Goal: Transaction & Acquisition: Purchase product/service

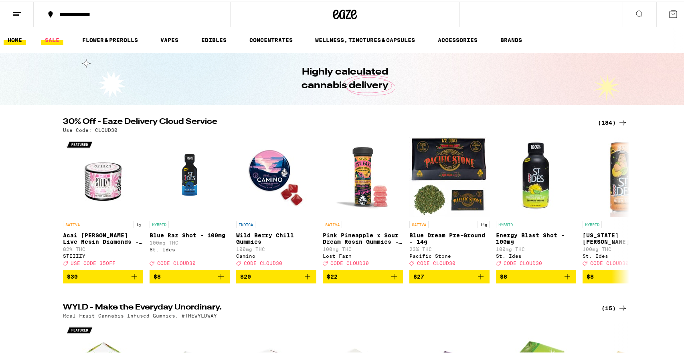
click at [62, 36] on link "SALE" at bounding box center [52, 39] width 22 height 10
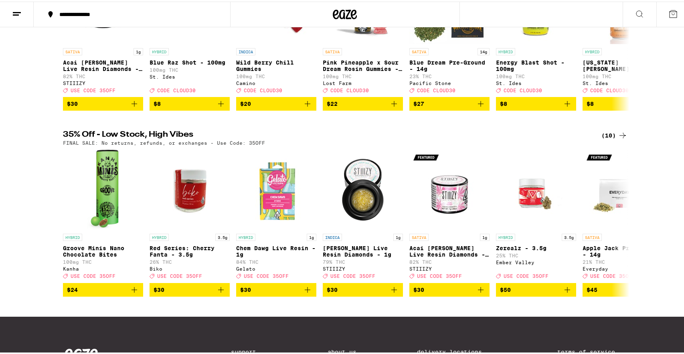
scroll to position [175, 0]
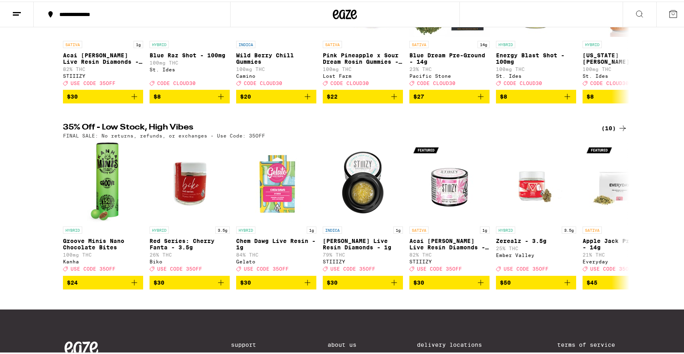
click at [620, 131] on icon at bounding box center [623, 127] width 10 height 10
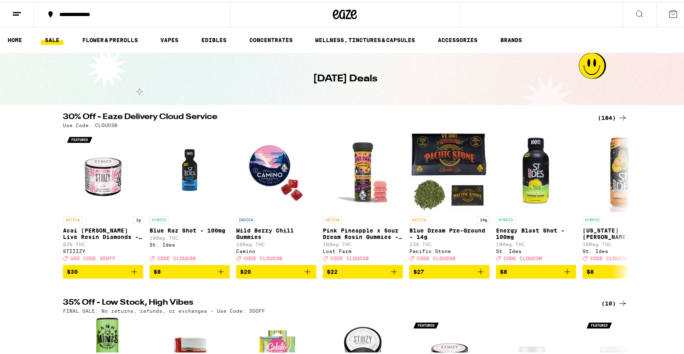
click at [618, 115] on icon at bounding box center [623, 116] width 10 height 10
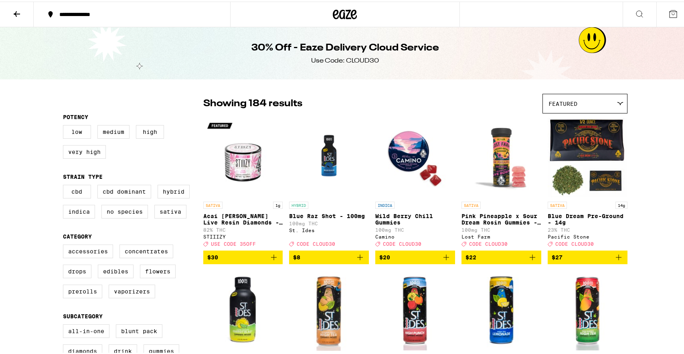
click at [614, 260] on icon "Add to bag" at bounding box center [619, 256] width 10 height 10
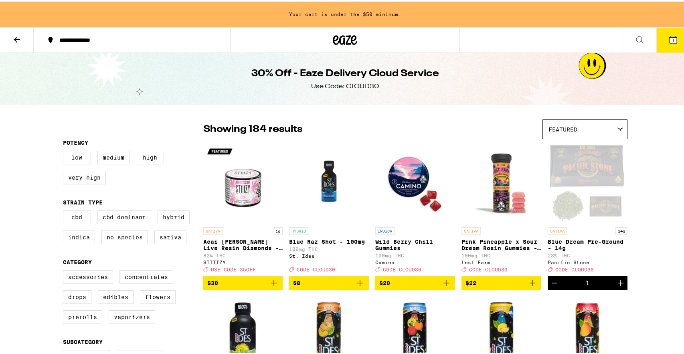
click at [549, 286] on icon "Decrement" at bounding box center [554, 282] width 10 height 10
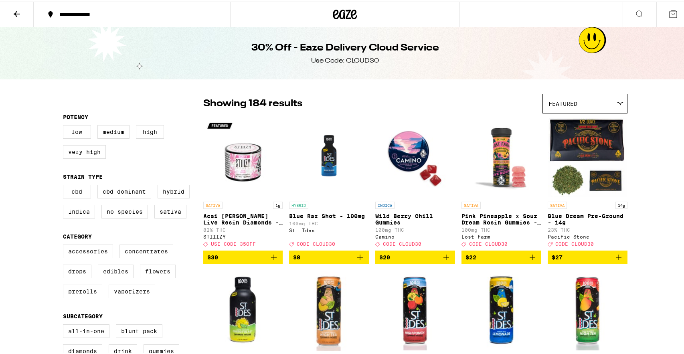
click at [157, 274] on label "Flowers" at bounding box center [158, 270] width 36 height 14
click at [65, 244] on input "Flowers" at bounding box center [65, 244] width 0 height 0
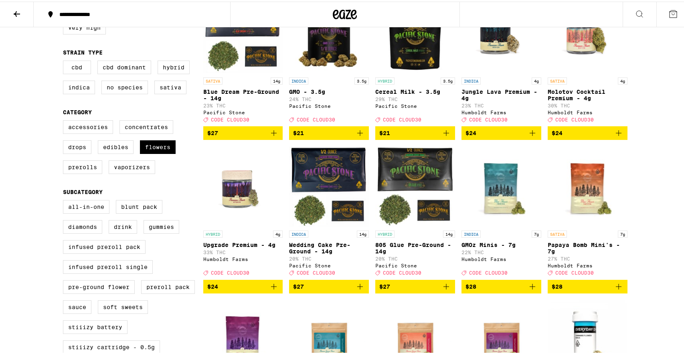
scroll to position [141, 0]
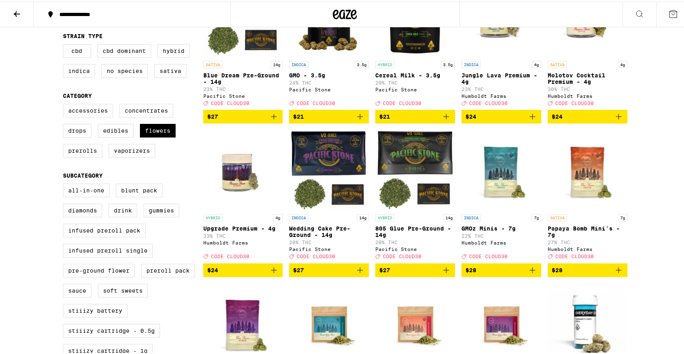
click at [359, 273] on icon "Add to bag" at bounding box center [360, 269] width 10 height 10
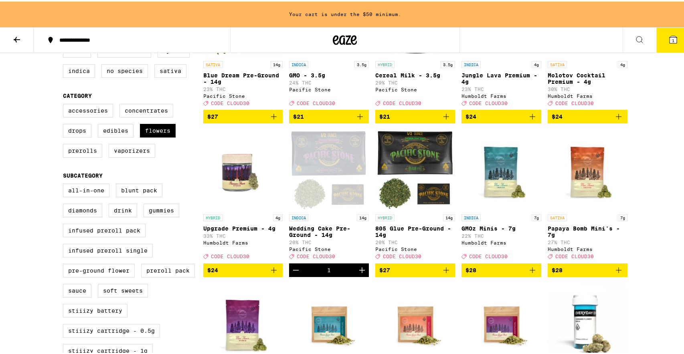
click at [359, 271] on icon "Increment" at bounding box center [362, 269] width 6 height 6
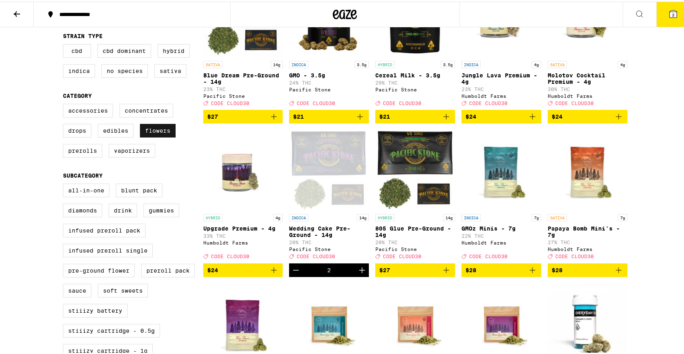
click at [153, 131] on label "Flowers" at bounding box center [158, 129] width 36 height 14
click at [65, 104] on input "Flowers" at bounding box center [65, 103] width 0 height 0
checkbox input "false"
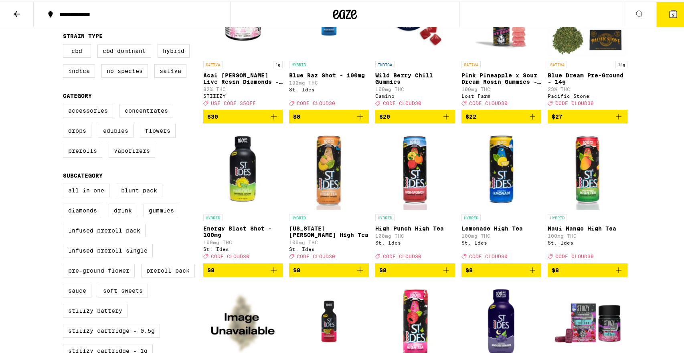
click at [124, 134] on label "Edibles" at bounding box center [116, 129] width 36 height 14
click at [65, 104] on input "Edibles" at bounding box center [65, 103] width 0 height 0
checkbox input "true"
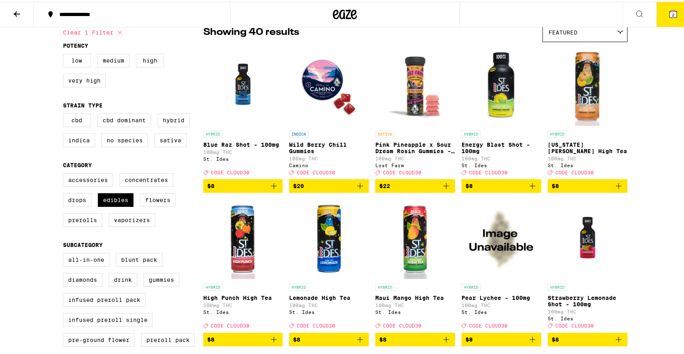
scroll to position [141, 0]
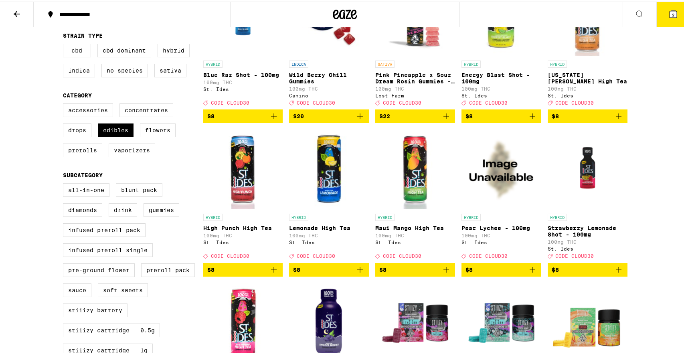
click at [356, 273] on icon "Add to bag" at bounding box center [360, 268] width 10 height 10
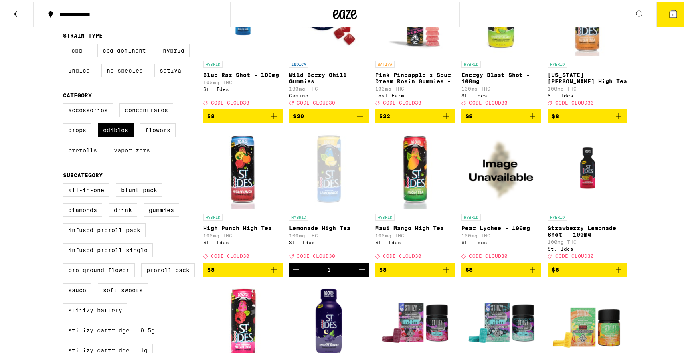
click at [361, 273] on icon "Increment" at bounding box center [362, 268] width 10 height 10
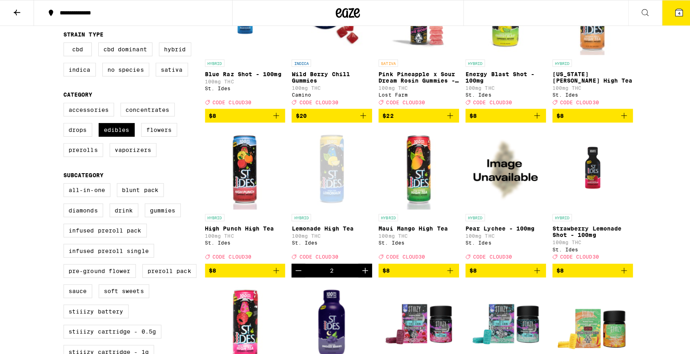
scroll to position [0, 0]
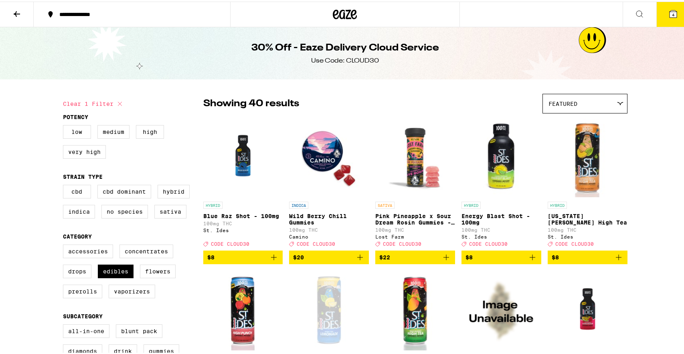
click at [355, 61] on div "Use Code: CLOUD30" at bounding box center [345, 59] width 68 height 9
copy div "CLOUD30"
click at [670, 12] on icon at bounding box center [672, 12] width 7 height 7
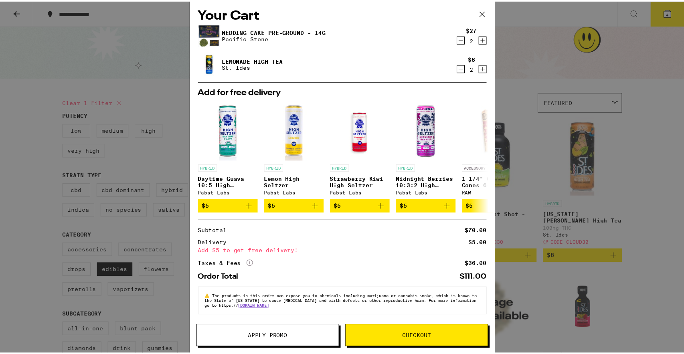
scroll to position [9, 0]
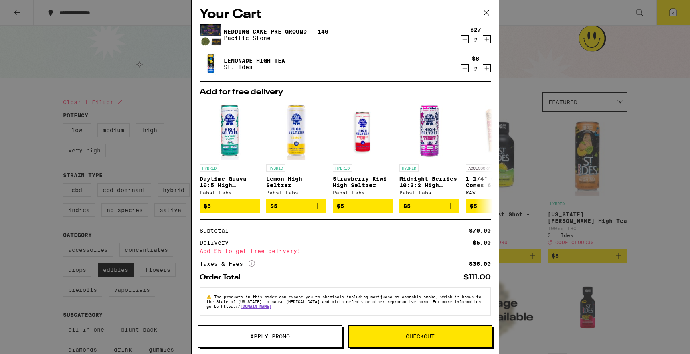
click at [249, 340] on button "Apply Promo" at bounding box center [270, 336] width 144 height 22
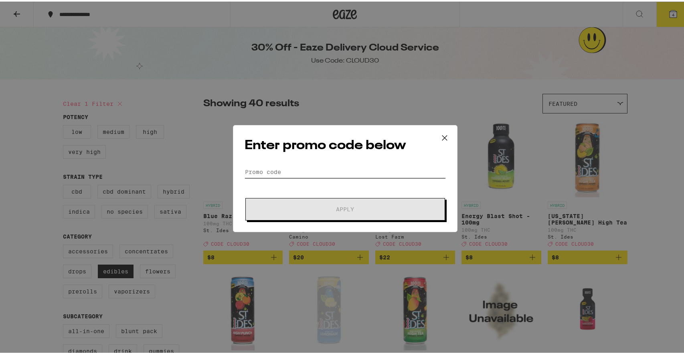
click at [279, 173] on input "Promo Code" at bounding box center [344, 170] width 201 height 12
paste input "CLOUD30"
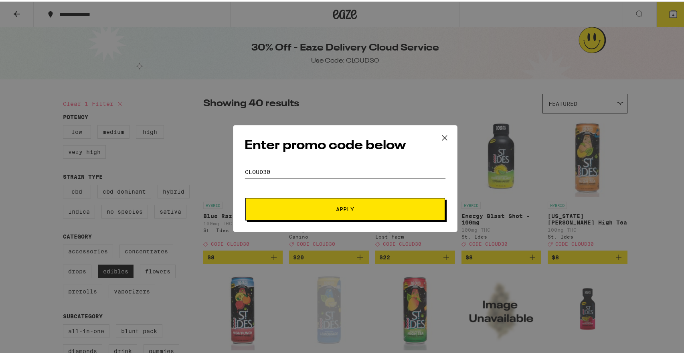
type input "CLOUD30"
click at [316, 213] on button "Apply" at bounding box center [345, 207] width 200 height 22
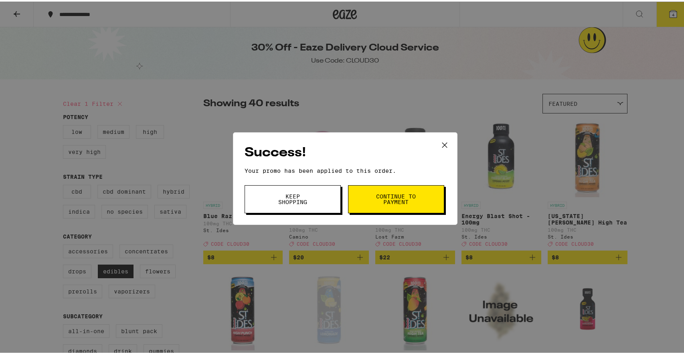
click at [398, 210] on button "Continue to payment" at bounding box center [396, 198] width 96 height 28
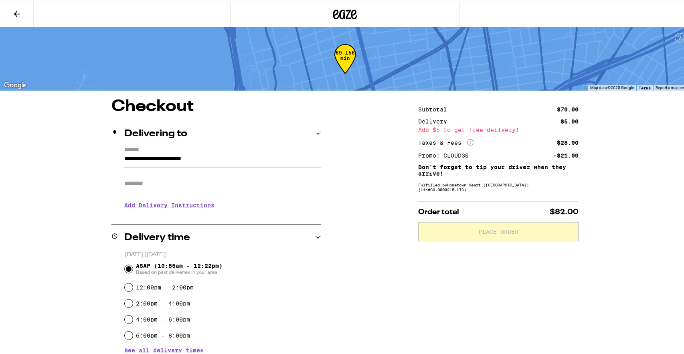
click at [10, 10] on button at bounding box center [17, 12] width 34 height 25
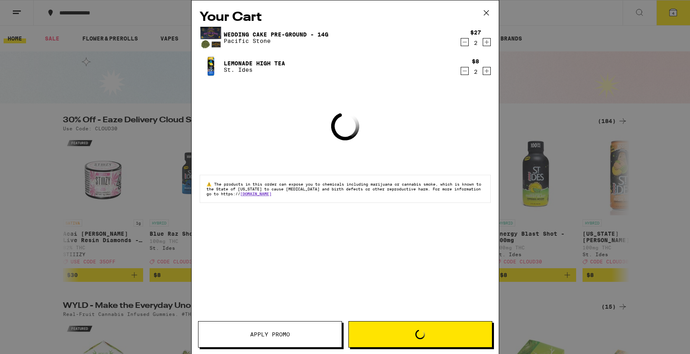
click at [484, 11] on icon at bounding box center [486, 13] width 12 height 12
click at [486, 14] on icon at bounding box center [486, 13] width 12 height 12
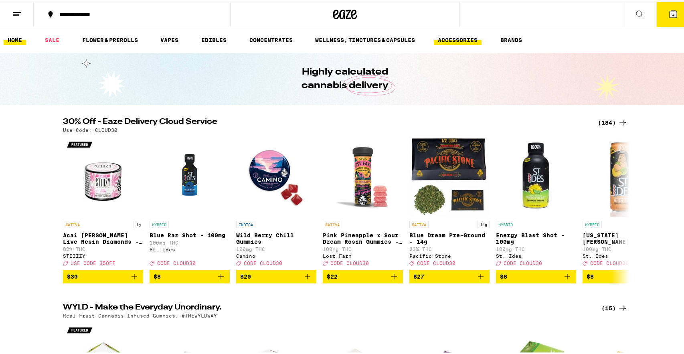
click at [461, 39] on link "ACCESSORIES" at bounding box center [458, 39] width 48 height 10
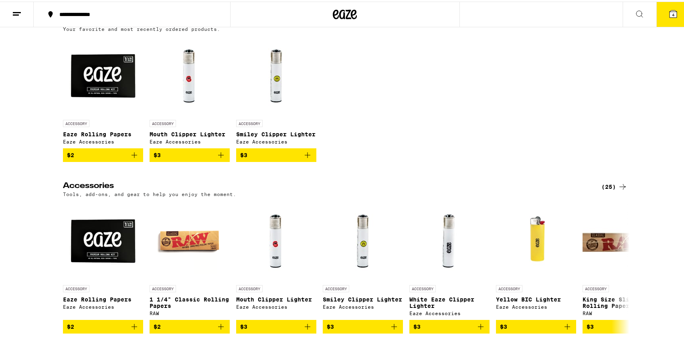
scroll to position [232, 0]
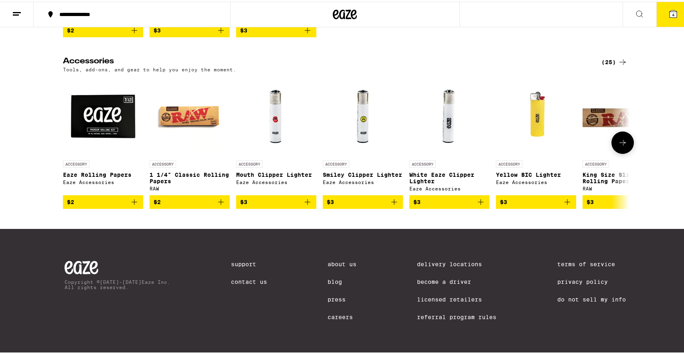
click at [623, 138] on icon at bounding box center [623, 141] width 10 height 10
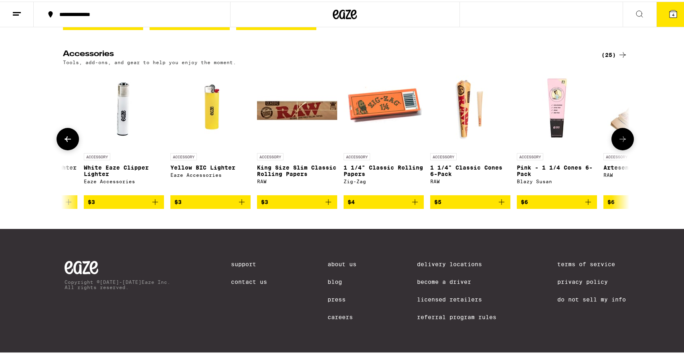
scroll to position [0, 477]
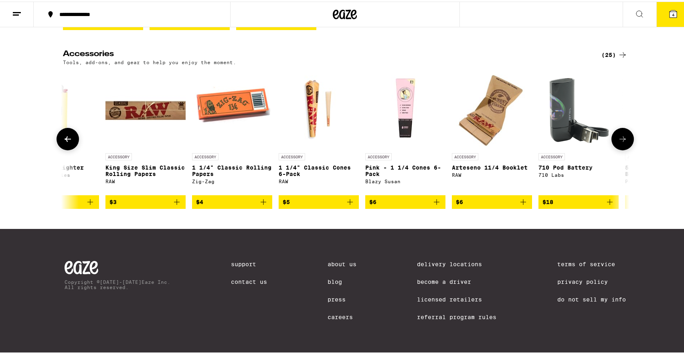
click at [624, 141] on icon at bounding box center [623, 138] width 10 height 10
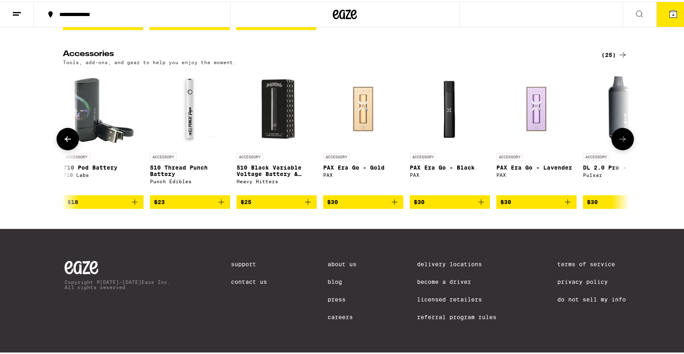
scroll to position [0, 954]
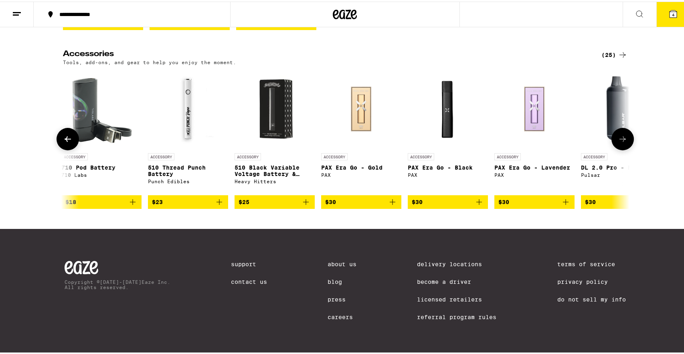
click at [624, 141] on icon at bounding box center [623, 138] width 10 height 10
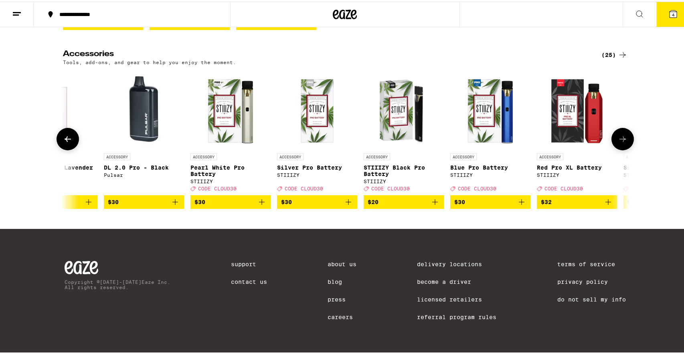
click at [624, 141] on icon at bounding box center [623, 138] width 10 height 10
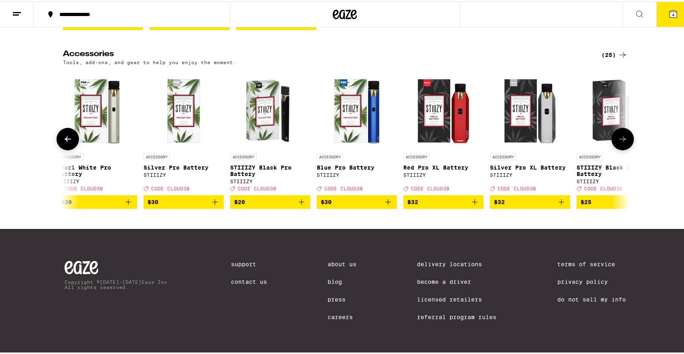
scroll to position [0, 1600]
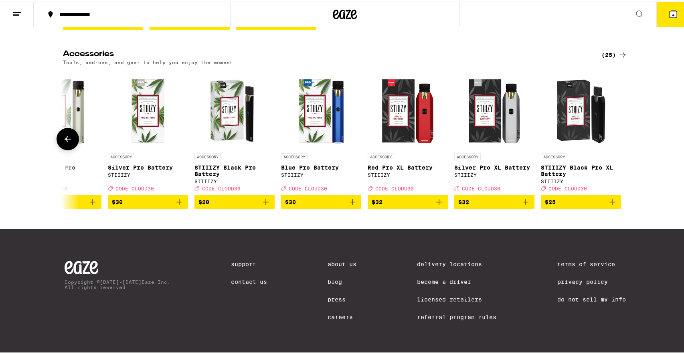
click at [65, 140] on icon at bounding box center [68, 138] width 6 height 6
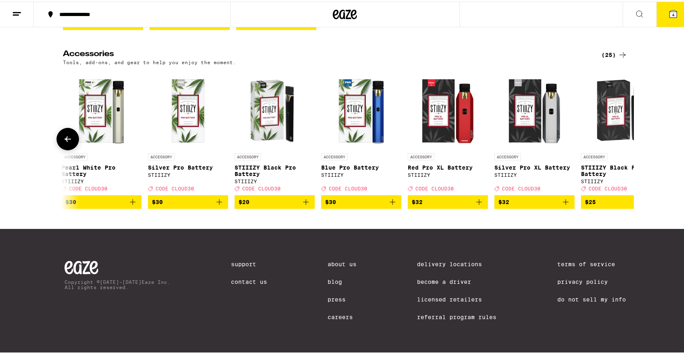
click at [65, 140] on icon at bounding box center [68, 138] width 6 height 6
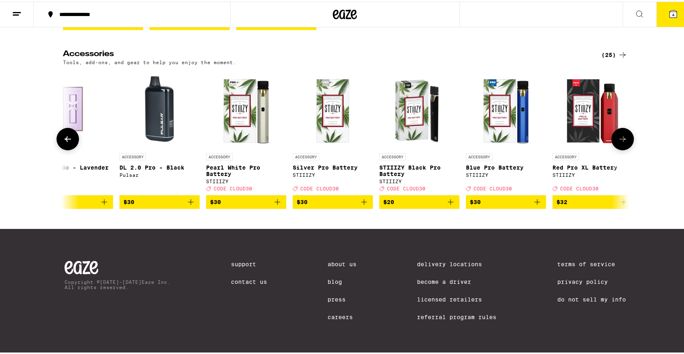
click at [65, 140] on icon at bounding box center [68, 138] width 6 height 6
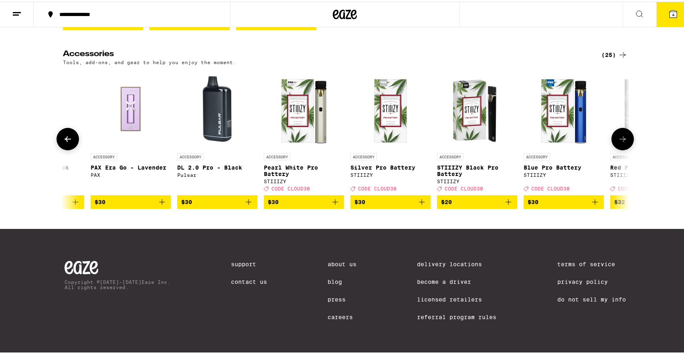
click at [65, 140] on icon at bounding box center [68, 138] width 6 height 6
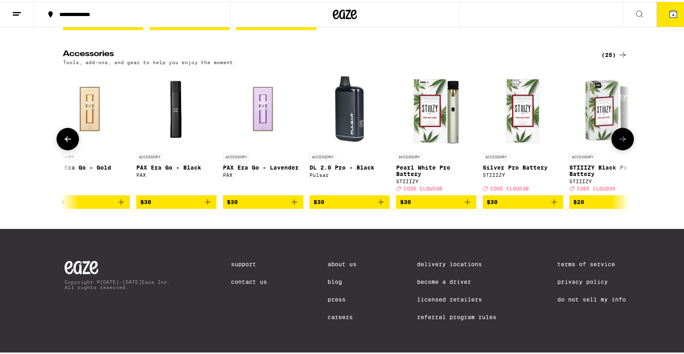
click at [65, 140] on icon at bounding box center [68, 138] width 6 height 6
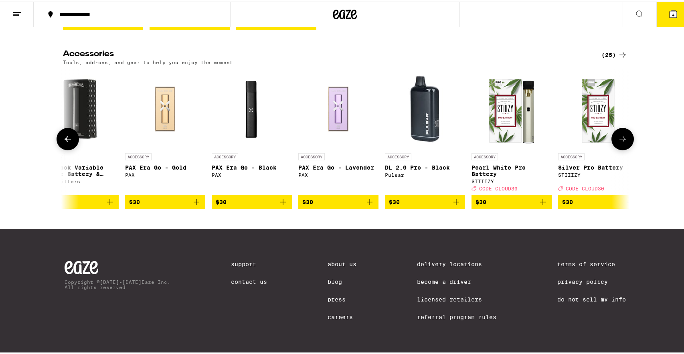
click at [65, 140] on icon at bounding box center [68, 138] width 6 height 6
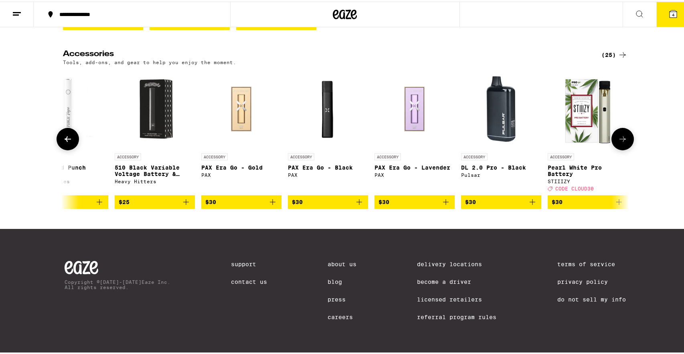
click at [65, 140] on icon at bounding box center [68, 138] width 6 height 6
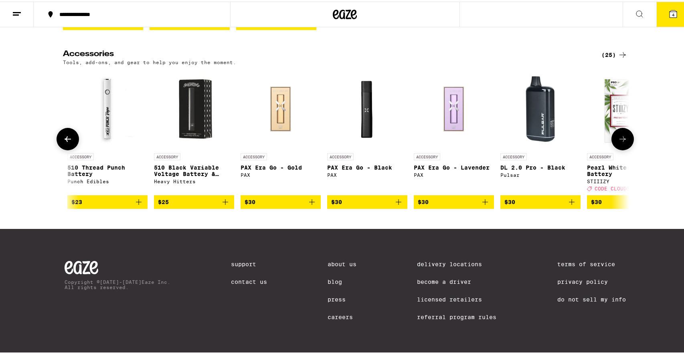
click at [65, 140] on icon at bounding box center [68, 138] width 6 height 6
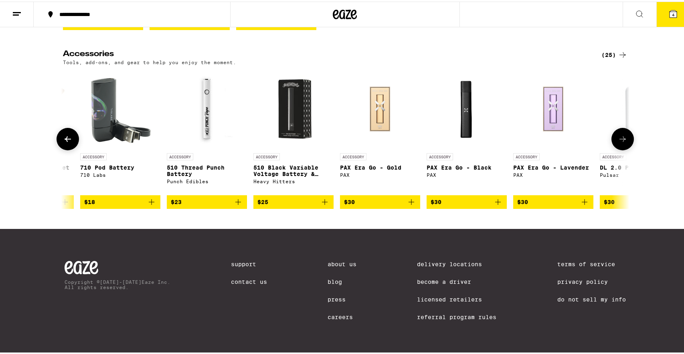
click at [65, 140] on icon at bounding box center [68, 138] width 6 height 6
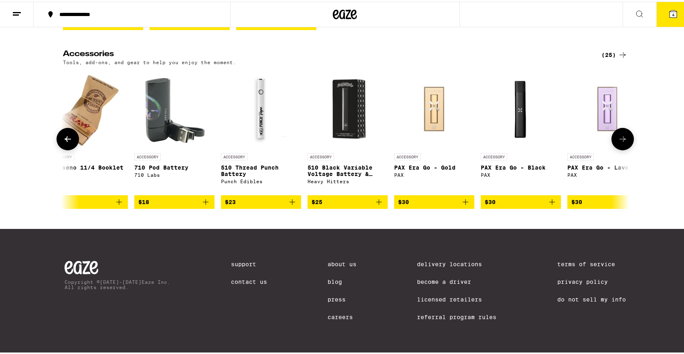
click at [65, 140] on icon at bounding box center [68, 138] width 6 height 6
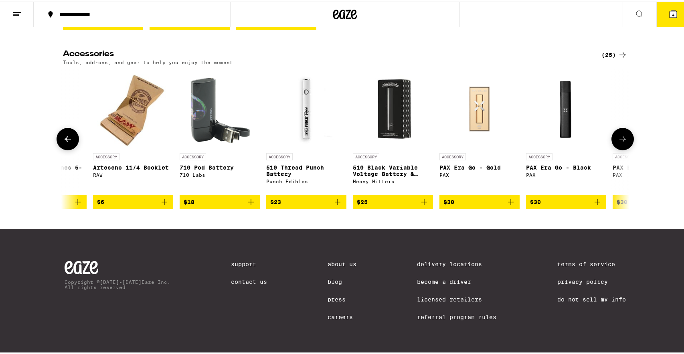
click at [65, 140] on icon at bounding box center [68, 138] width 6 height 6
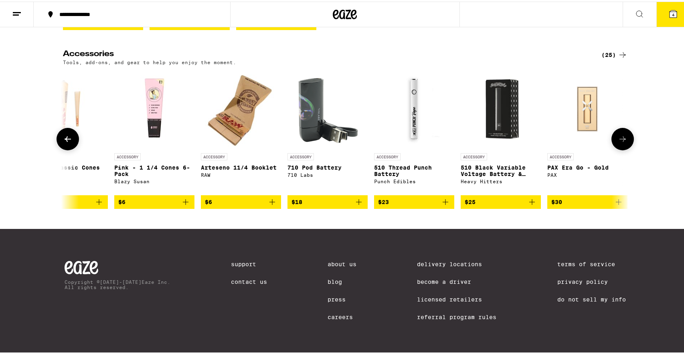
click at [65, 140] on icon at bounding box center [68, 138] width 6 height 6
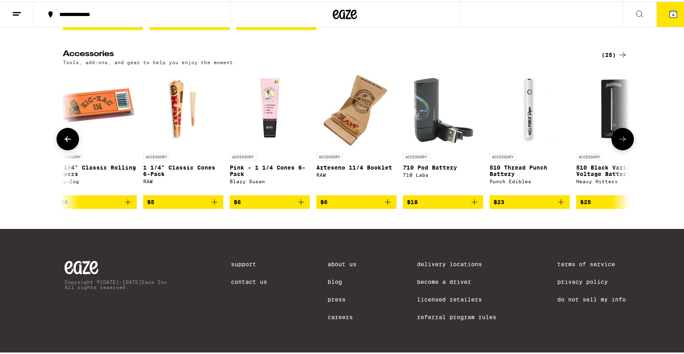
click at [65, 140] on icon at bounding box center [68, 138] width 6 height 6
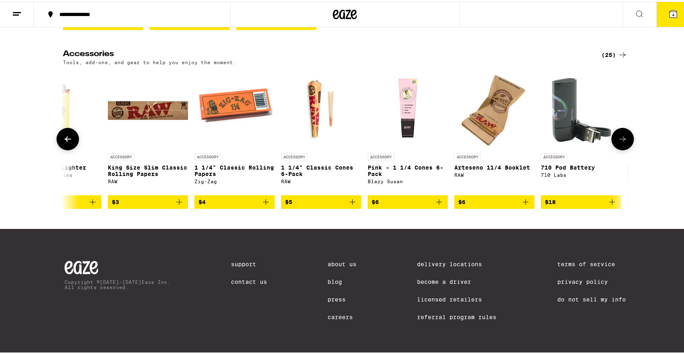
click at [65, 140] on icon at bounding box center [68, 138] width 6 height 6
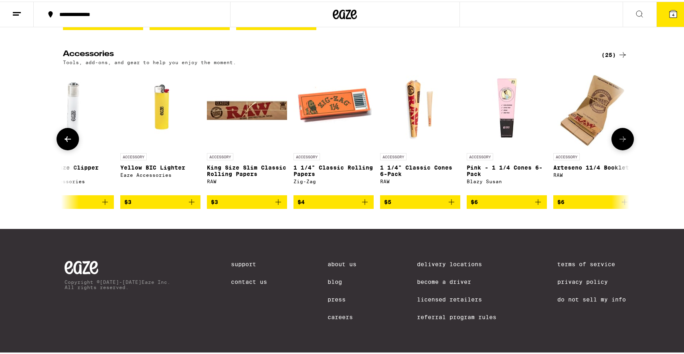
click at [65, 140] on icon at bounding box center [68, 138] width 6 height 6
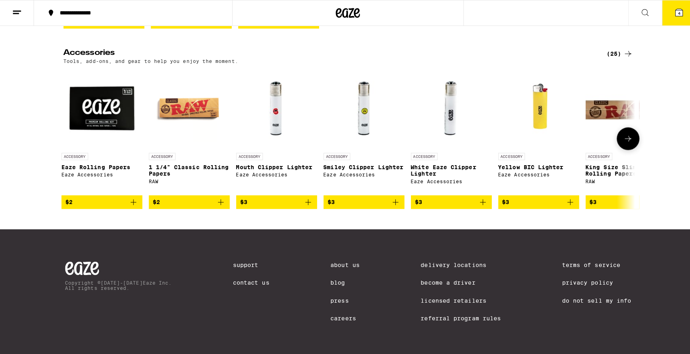
scroll to position [0, 0]
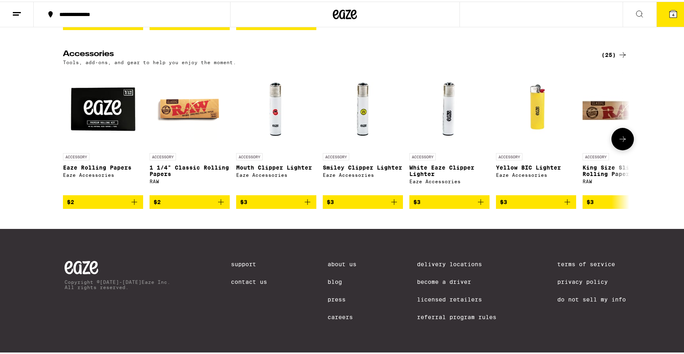
click at [62, 140] on div at bounding box center [68, 137] width 22 height 22
click at [392, 204] on icon "Add to bag" at bounding box center [394, 201] width 10 height 10
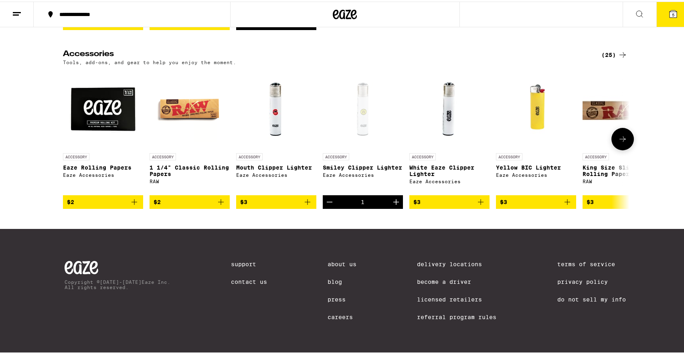
click at [131, 203] on icon "Add to bag" at bounding box center [134, 201] width 6 height 6
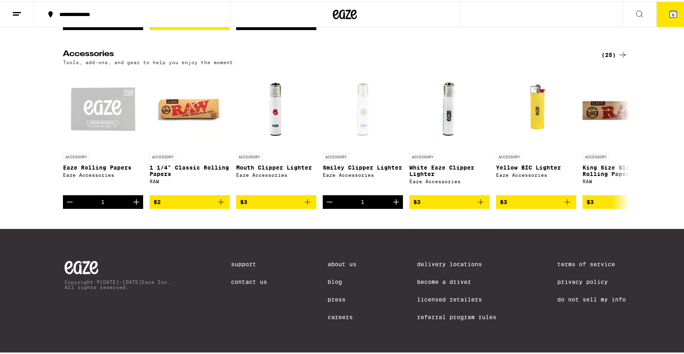
click at [668, 14] on icon at bounding box center [673, 13] width 10 height 10
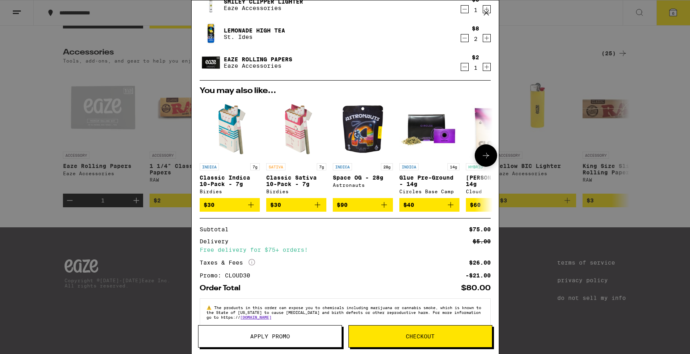
scroll to position [79, 0]
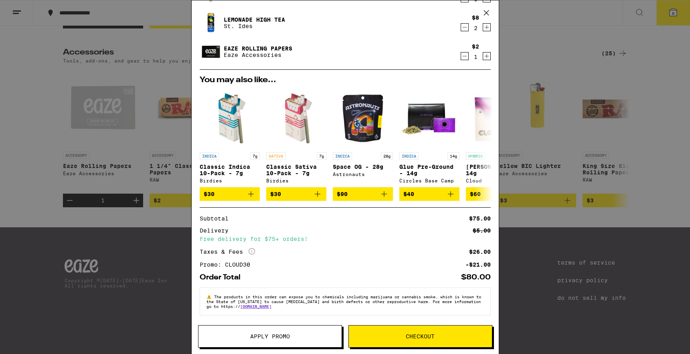
click at [380, 333] on span "Checkout" at bounding box center [420, 336] width 143 height 6
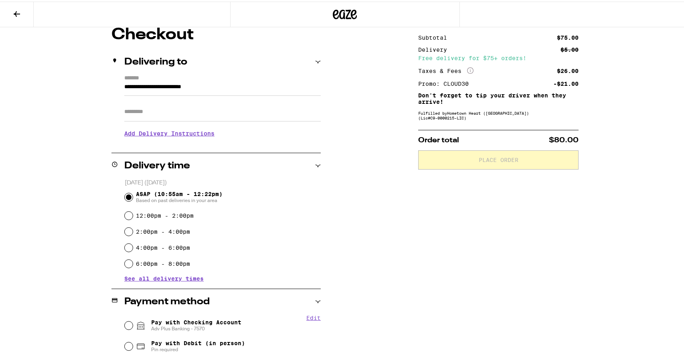
scroll to position [73, 0]
click at [195, 316] on div "Pay with Checking Account Adv Plus Banking - 7570" at bounding box center [223, 323] width 196 height 21
click at [196, 319] on span "Pay with Checking Account Adv Plus Banking - 7570" at bounding box center [196, 323] width 90 height 13
click at [133, 319] on input "Pay with Checking Account Adv Plus Banking - 7570" at bounding box center [129, 323] width 8 height 8
radio input "true"
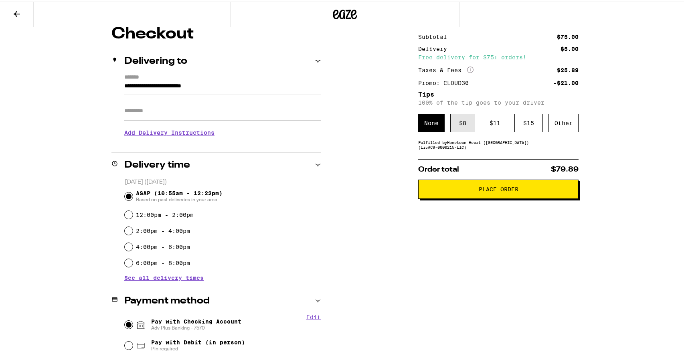
click at [466, 122] on div "$ 8" at bounding box center [462, 121] width 25 height 18
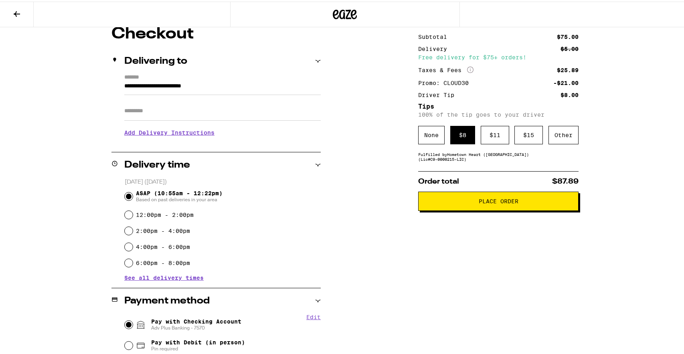
click at [512, 199] on span "Place Order" at bounding box center [498, 200] width 40 height 6
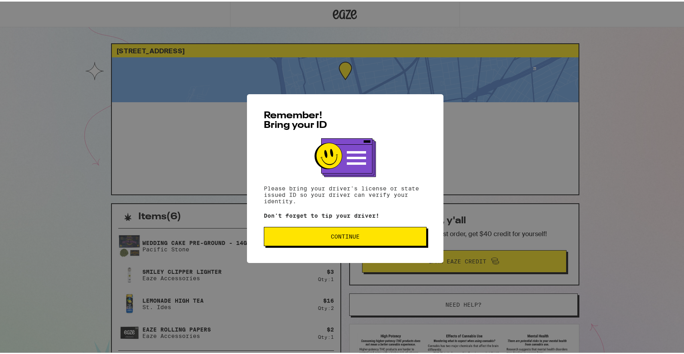
click at [331, 233] on span "Continue" at bounding box center [345, 235] width 29 height 6
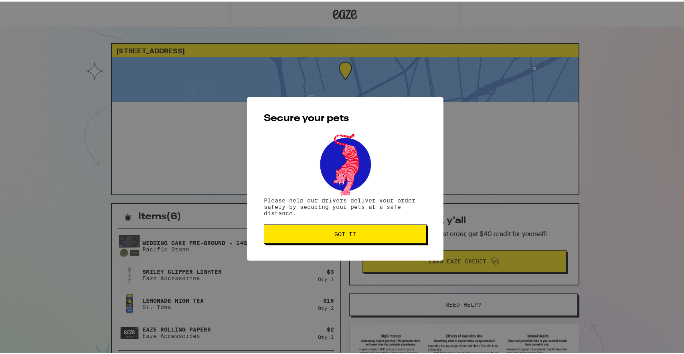
click at [327, 233] on span "Got it" at bounding box center [344, 233] width 149 height 6
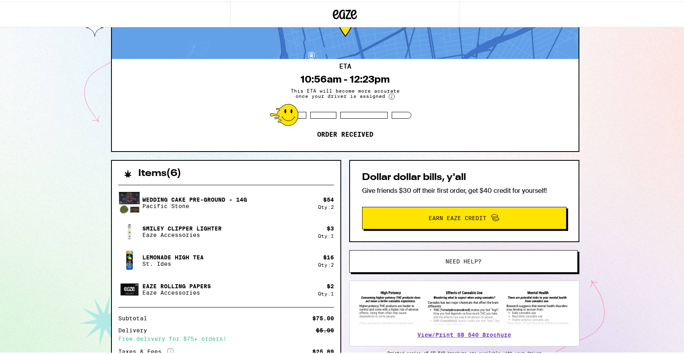
scroll to position [47, 0]
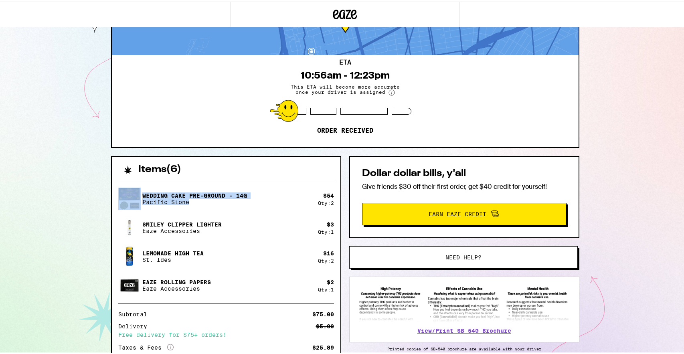
drag, startPoint x: 198, startPoint y: 204, endPoint x: 104, endPoint y: 194, distance: 94.3
click at [105, 194] on div "[STREET_ADDRESS] ETA 10:56am - 12:23pm This ETA will become more accurate once …" at bounding box center [345, 215] width 481 height 442
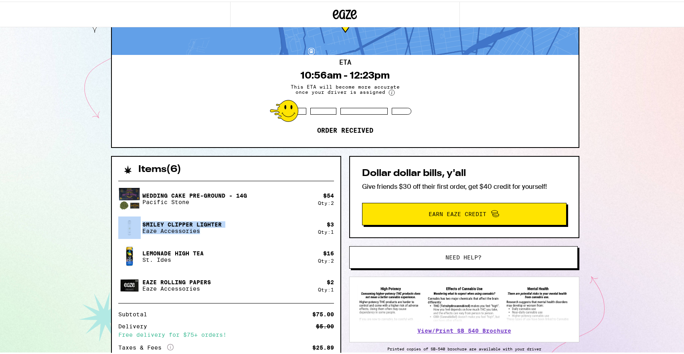
drag, startPoint x: 206, startPoint y: 230, endPoint x: 141, endPoint y: 227, distance: 64.2
click at [123, 209] on div "Wedding Cake Pre-Ground - 14g Pacific Stone $ 54 Qty: 2 Smiley Clipper Lighter …" at bounding box center [226, 240] width 216 height 109
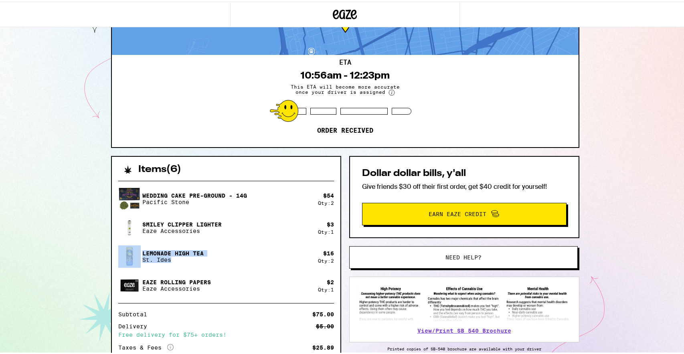
drag, startPoint x: 176, startPoint y: 259, endPoint x: 128, endPoint y: 237, distance: 52.5
click at [128, 237] on div "Wedding Cake Pre-Ground - 14g Pacific Stone $ 54 Qty: 2 Smiley Clipper Lighter …" at bounding box center [226, 240] width 216 height 109
drag, startPoint x: 201, startPoint y: 285, endPoint x: 134, endPoint y: 266, distance: 69.6
click at [134, 266] on div "Wedding Cake Pre-Ground - 14g Pacific Stone $ 54 Qty: 2 Smiley Clipper Lighter …" at bounding box center [226, 240] width 216 height 109
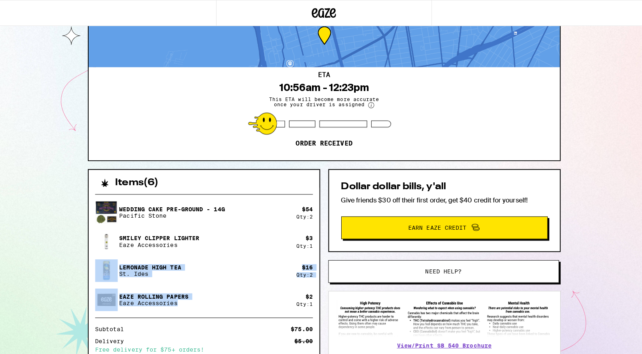
scroll to position [0, 0]
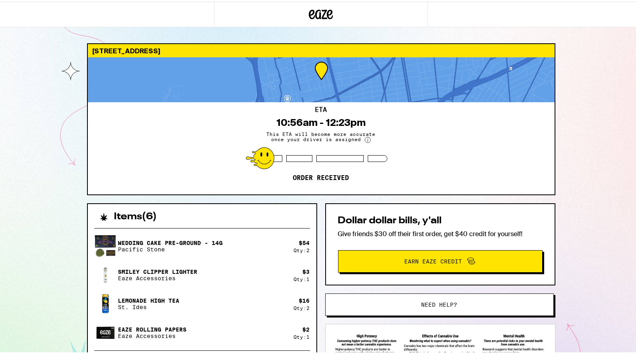
click at [326, 5] on div at bounding box center [321, 13] width 214 height 26
click at [327, 11] on icon at bounding box center [330, 13] width 6 height 10
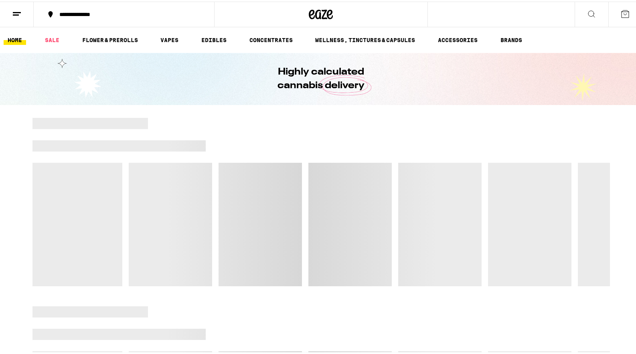
click at [621, 12] on icon at bounding box center [624, 12] width 7 height 7
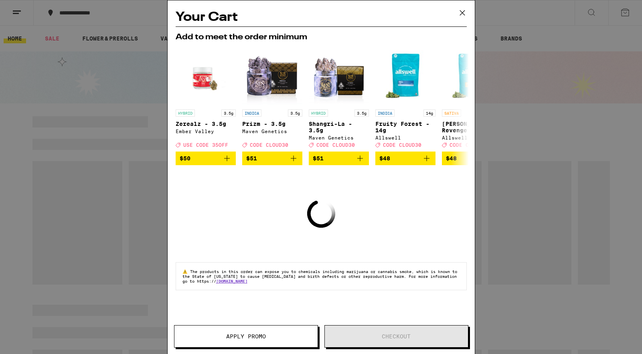
click at [446, 10] on h2 "Your Cart" at bounding box center [321, 17] width 291 height 18
click at [463, 12] on icon at bounding box center [462, 13] width 12 height 12
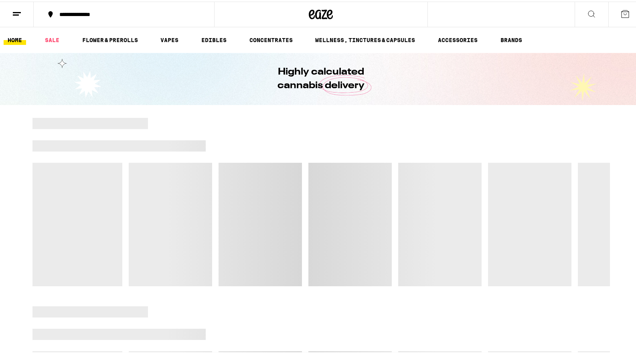
click at [12, 15] on icon at bounding box center [17, 13] width 10 height 10
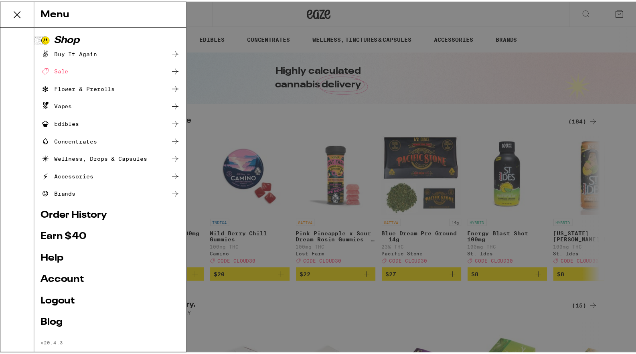
scroll to position [2, 0]
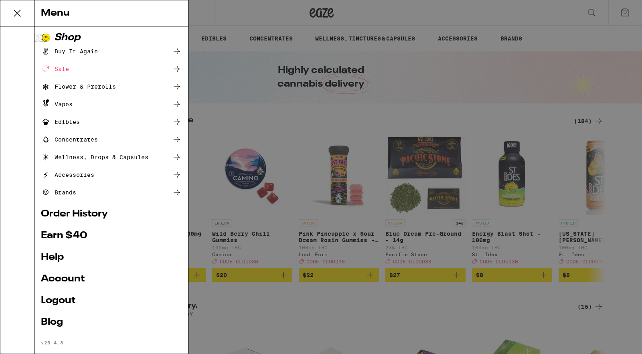
click at [89, 212] on link "Order History" at bounding box center [111, 214] width 141 height 10
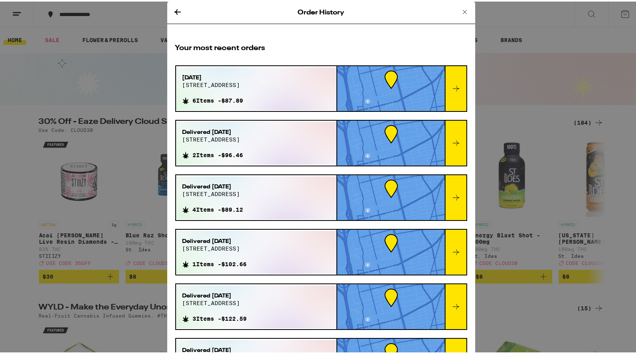
click at [102, 80] on div "Order History Your most recent orders [DATE] [STREET_ADDRESS] 6 Items - $87.89 …" at bounding box center [321, 177] width 642 height 354
drag, startPoint x: 113, startPoint y: 52, endPoint x: 112, endPoint y: 46, distance: 6.4
click at [113, 52] on div "Order History Your most recent orders [DATE] [STREET_ADDRESS] 6 Items - $87.89 …" at bounding box center [321, 177] width 642 height 354
click at [460, 9] on icon at bounding box center [465, 11] width 10 height 10
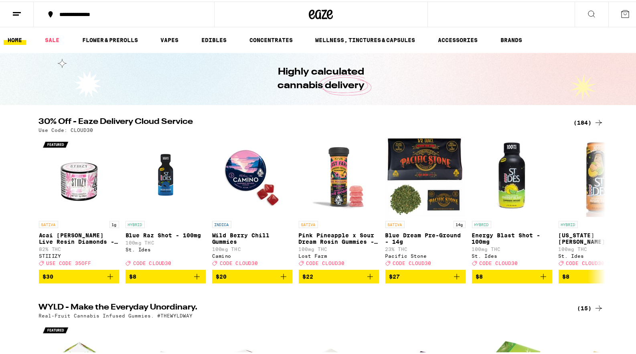
click at [303, 11] on div at bounding box center [321, 13] width 214 height 26
click at [317, 16] on icon at bounding box center [321, 13] width 12 height 10
click at [620, 14] on icon at bounding box center [625, 13] width 10 height 10
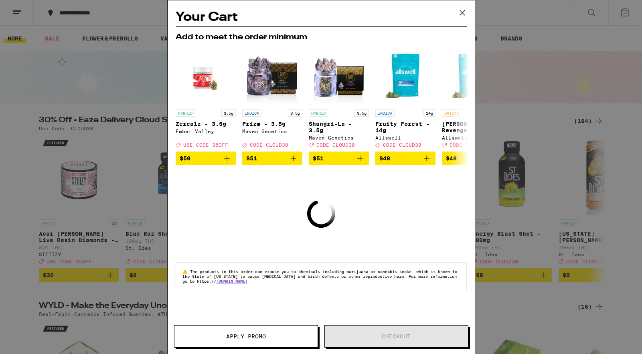
click at [460, 12] on icon at bounding box center [462, 13] width 12 height 12
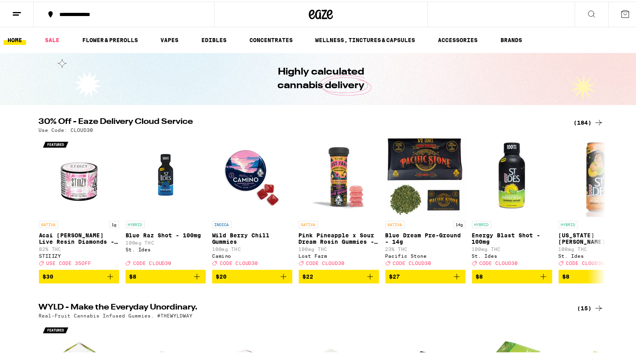
click at [15, 14] on icon at bounding box center [17, 13] width 10 height 10
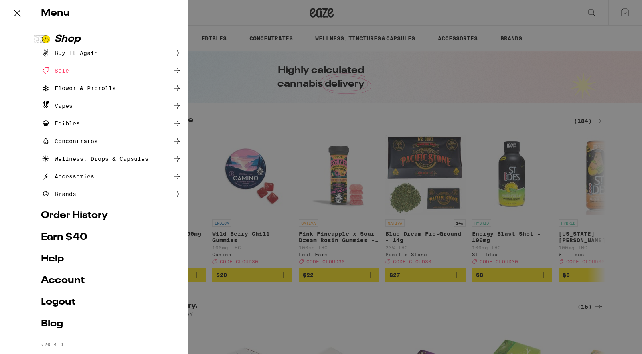
click at [62, 217] on link "Order History" at bounding box center [111, 216] width 141 height 10
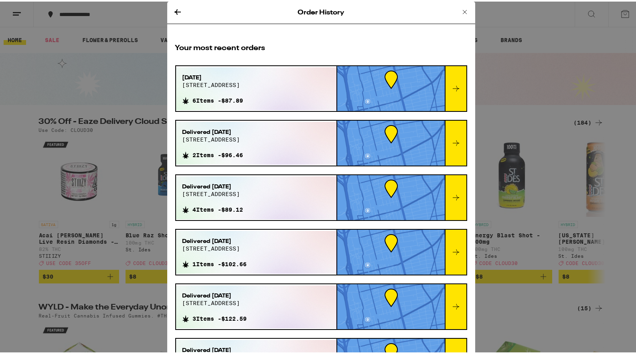
click at [451, 83] on icon at bounding box center [456, 87] width 10 height 10
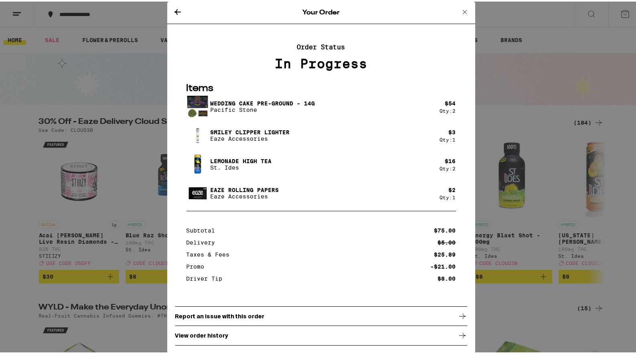
click at [460, 12] on icon at bounding box center [465, 11] width 10 height 10
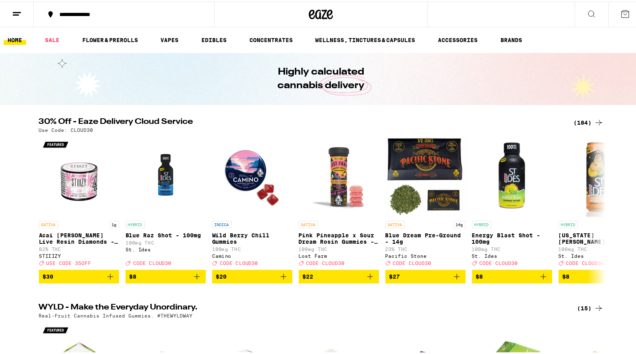
click at [622, 14] on icon at bounding box center [624, 12] width 7 height 7
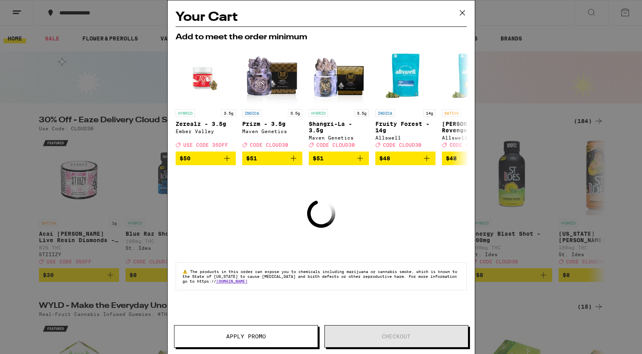
click at [460, 14] on icon at bounding box center [462, 13] width 12 height 12
